Goal: Task Accomplishment & Management: Manage account settings

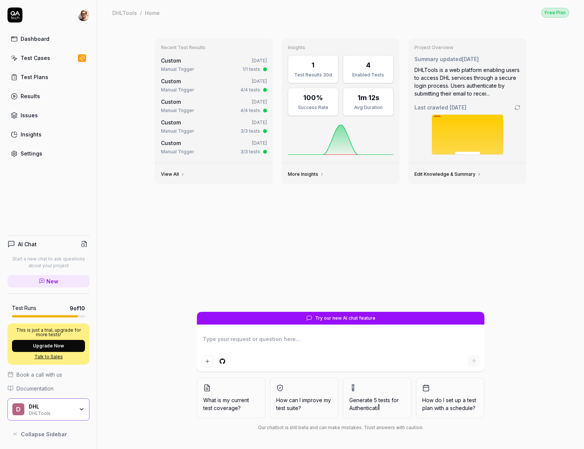
type textarea "*"
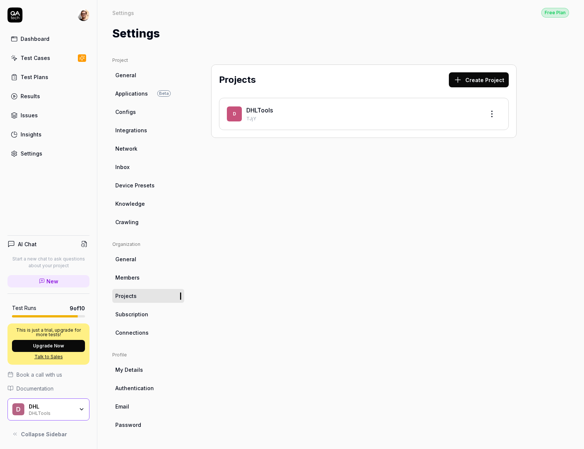
click at [60, 406] on div "DHL" at bounding box center [51, 406] width 45 height 7
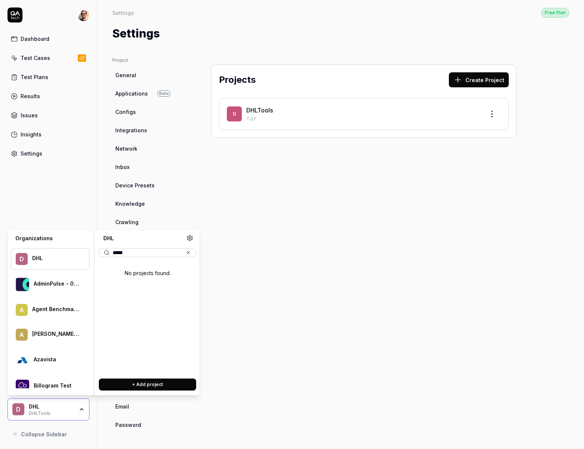
type input "******"
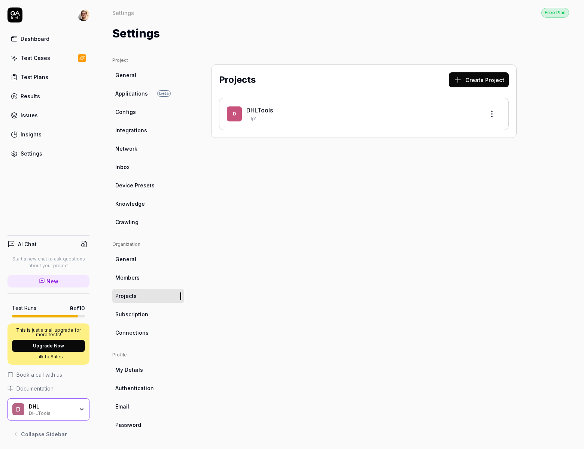
click at [360, 223] on div "Projects Create Project D DHLTools TJjY" at bounding box center [364, 245] width 336 height 377
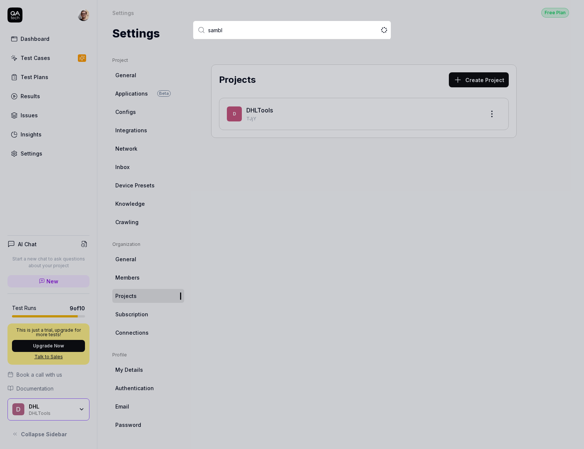
type input "sambla"
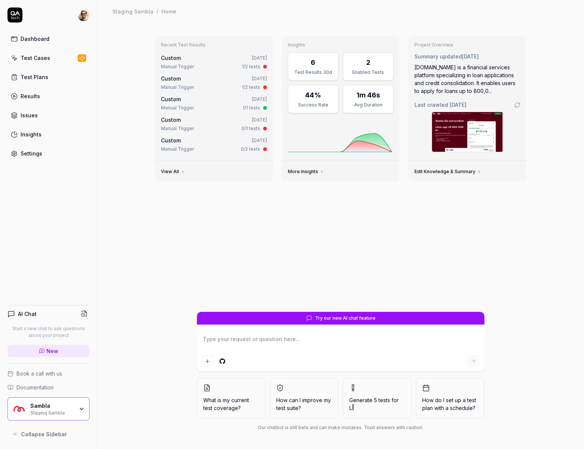
click at [27, 154] on div "Settings" at bounding box center [32, 153] width 22 height 8
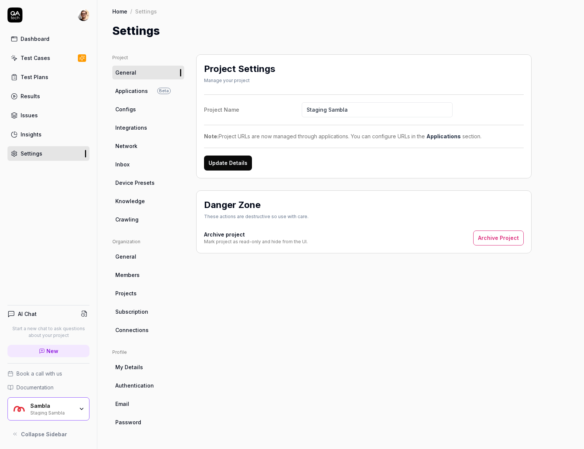
click at [151, 313] on link "Subscription" at bounding box center [148, 311] width 72 height 14
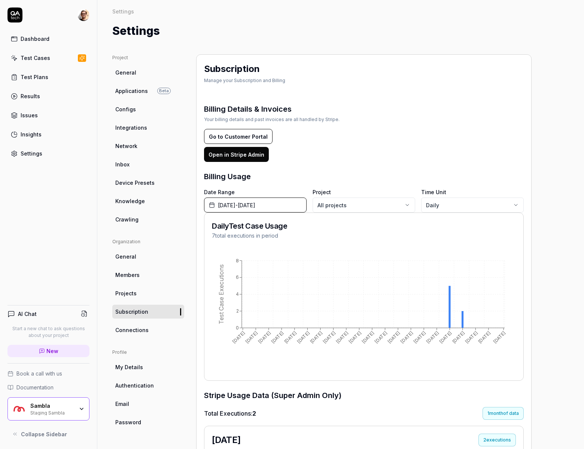
click at [250, 137] on button "Go to Customer Portal" at bounding box center [238, 136] width 69 height 15
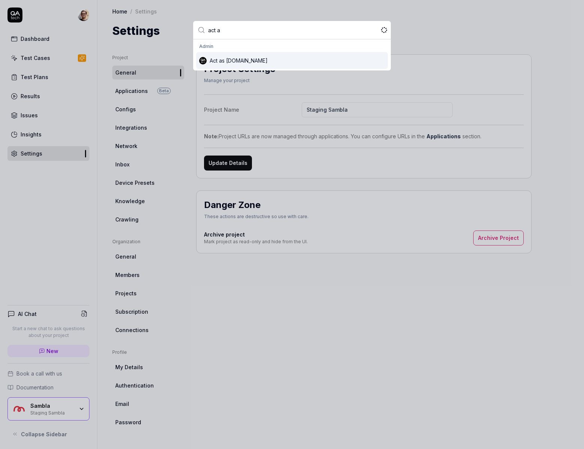
type input "act as"
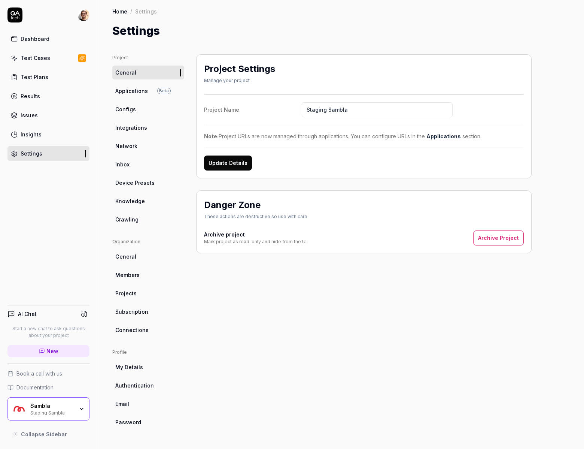
click at [88, 17] on html "Dashboard Test Cases Test Plans Results Issues Insights Settings AI Chat Start …" at bounding box center [292, 224] width 584 height 449
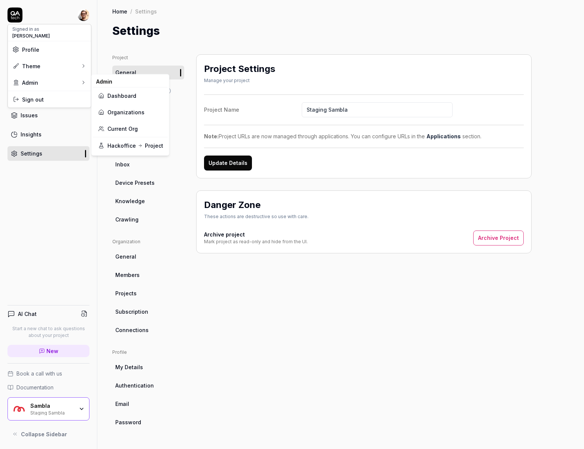
click at [138, 115] on link "Organizations" at bounding box center [131, 112] width 66 height 16
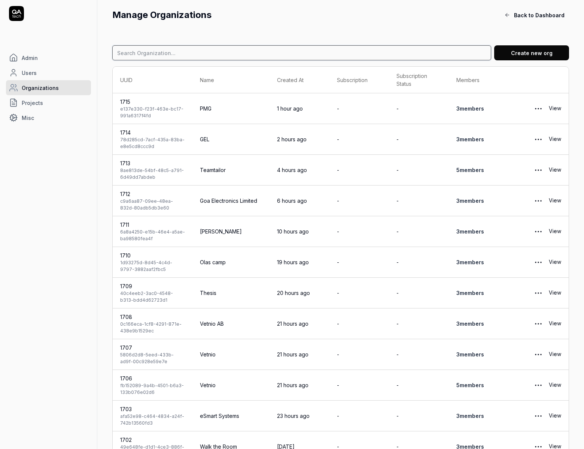
click at [154, 51] on input at bounding box center [301, 52] width 379 height 15
type input "sambla"
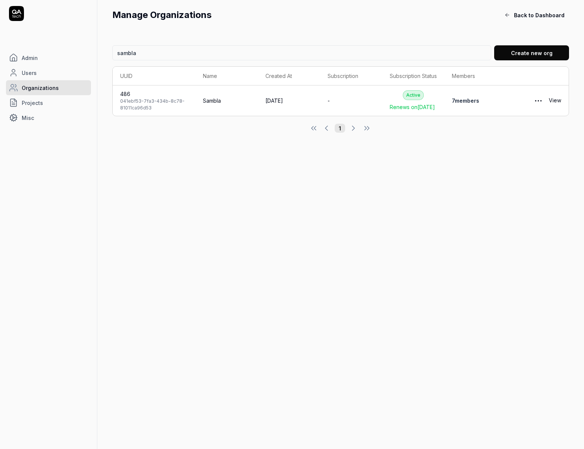
click at [558, 108] on link "View" at bounding box center [555, 100] width 12 height 15
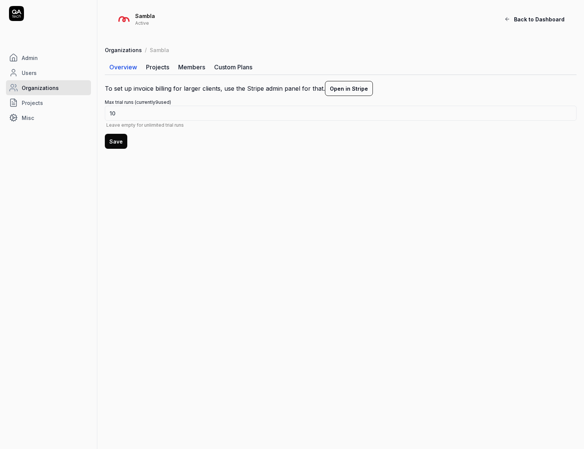
click at [186, 69] on link "Members" at bounding box center [192, 67] width 36 height 15
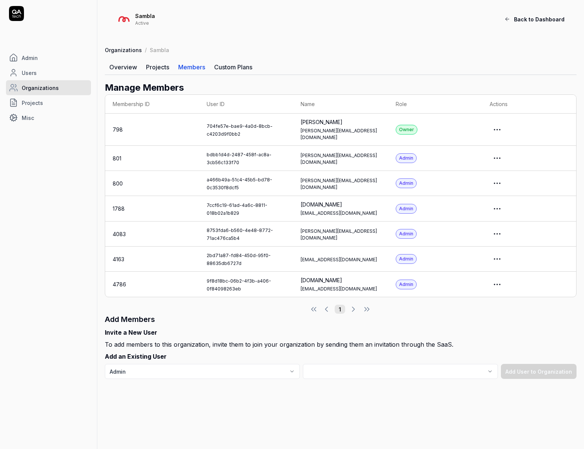
click at [510, 253] on html "Admin Users Organizations Projects Misc Sambla Active Back to Dashboard Organiz…" at bounding box center [292, 224] width 584 height 449
click at [484, 288] on link "Impersonate User" at bounding box center [484, 284] width 59 height 16
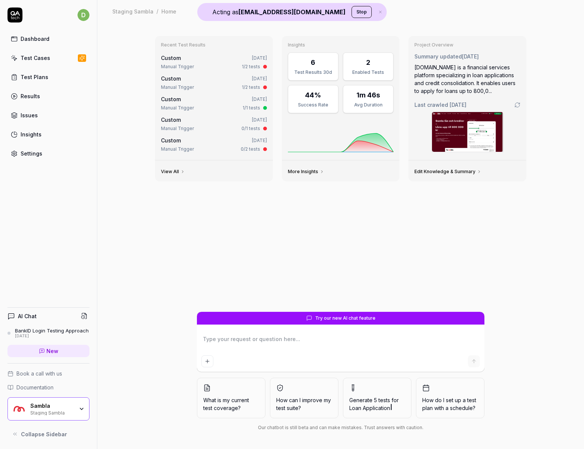
type textarea "*"
click at [60, 154] on link "Settings" at bounding box center [48, 153] width 82 height 15
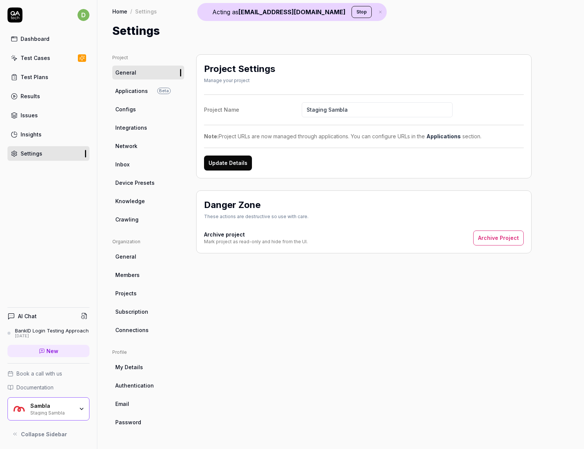
click at [146, 312] on span "Subscription" at bounding box center [131, 311] width 33 height 8
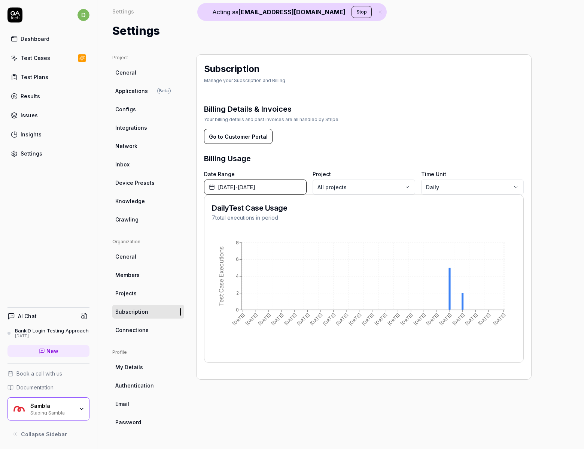
click at [246, 136] on button "Go to Customer Portal" at bounding box center [238, 136] width 69 height 15
